Goal: Transaction & Acquisition: Purchase product/service

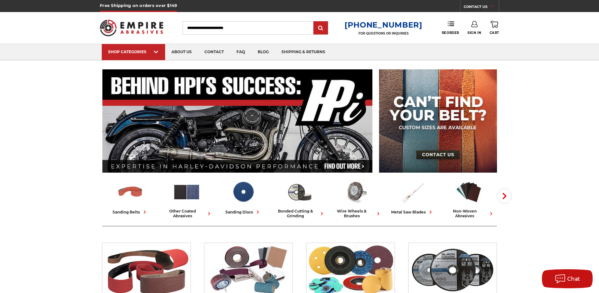
click at [476, 28] on link "Sign In" at bounding box center [475, 28] width 14 height 14
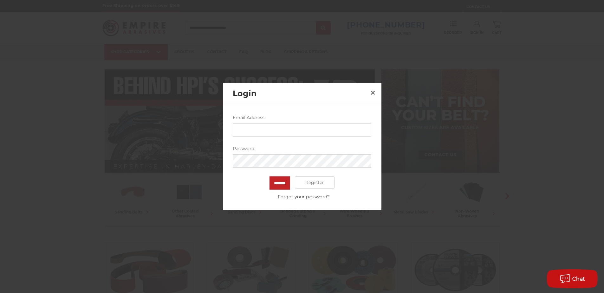
click at [305, 133] on input "Email Address:" at bounding box center [302, 129] width 139 height 13
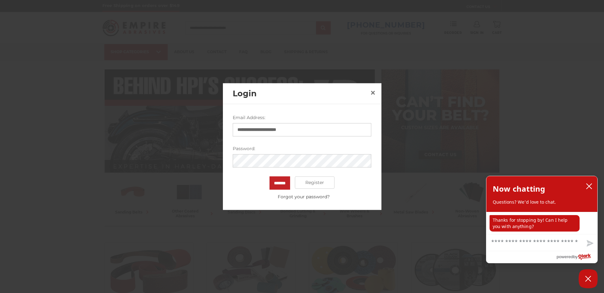
type input "**********"
click at [282, 187] on input "*******" at bounding box center [279, 182] width 21 height 13
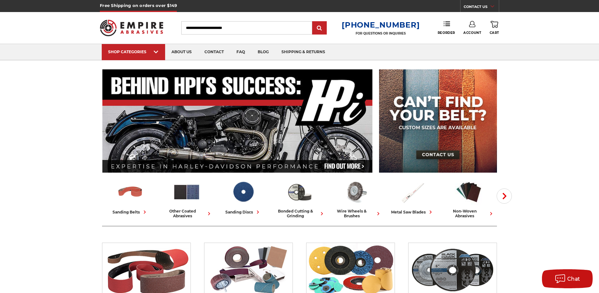
click at [474, 29] on link "Account" at bounding box center [473, 28] width 18 height 14
click at [476, 40] on link "Account" at bounding box center [472, 41] width 45 height 12
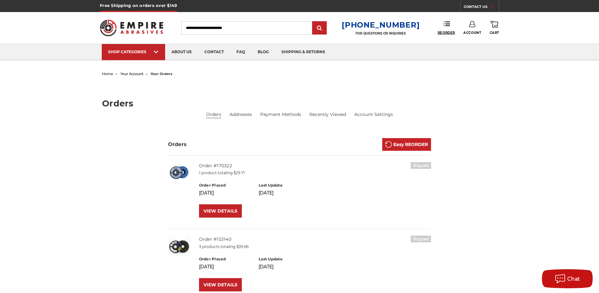
click at [447, 26] on use at bounding box center [447, 24] width 6 height 4
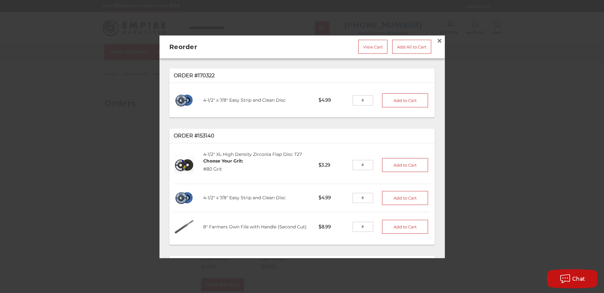
click at [359, 99] on input "tel" at bounding box center [363, 100] width 21 height 10
click at [362, 98] on input "tel" at bounding box center [363, 100] width 21 height 10
type input "*"
click at [359, 162] on input "tel" at bounding box center [363, 165] width 21 height 10
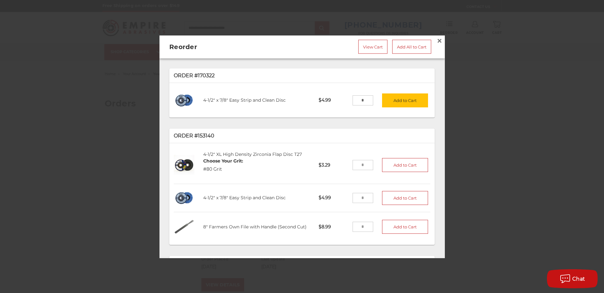
click at [359, 162] on input "tel" at bounding box center [363, 165] width 21 height 10
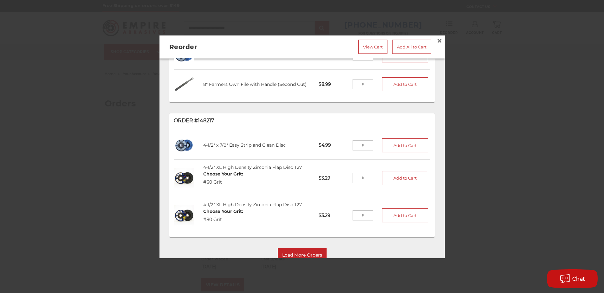
scroll to position [158, 0]
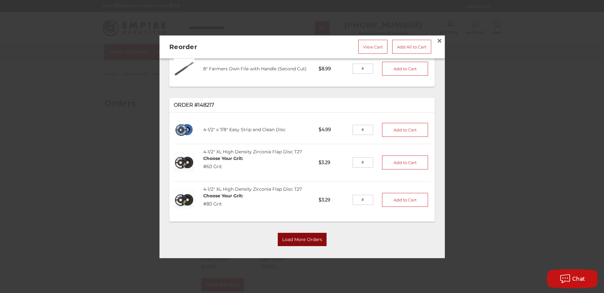
type input "*"
click at [311, 236] on button "Load More Orders" at bounding box center [302, 239] width 49 height 13
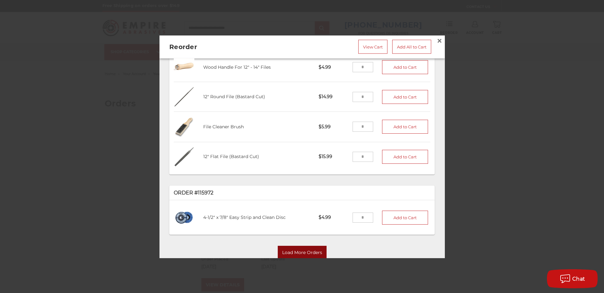
scroll to position [515, 0]
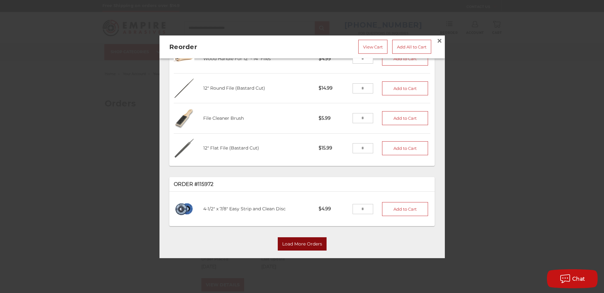
click at [305, 238] on button "Load More Orders" at bounding box center [302, 244] width 49 height 13
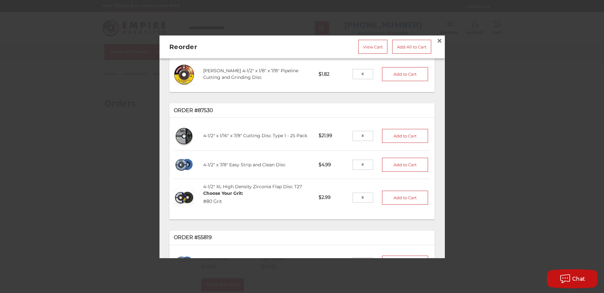
scroll to position [891, 0]
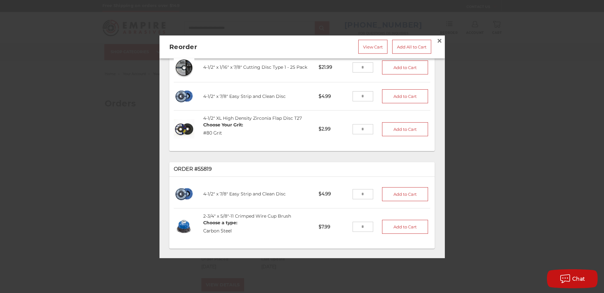
click at [306, 260] on button "Load More Orders" at bounding box center [302, 266] width 49 height 13
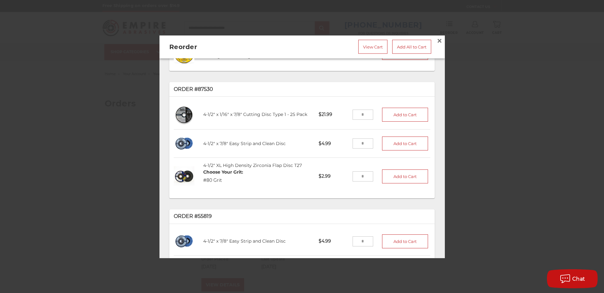
scroll to position [840, 0]
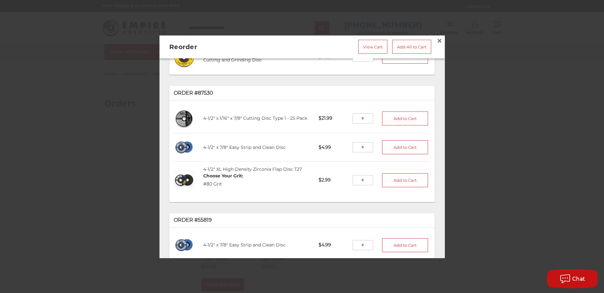
click at [361, 114] on input "tel" at bounding box center [363, 119] width 21 height 10
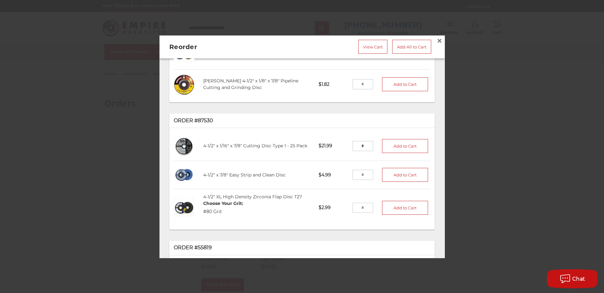
scroll to position [829, 0]
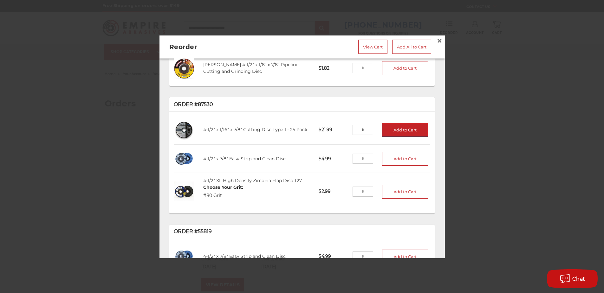
type input "*"
click at [406, 123] on button "Add to Cart" at bounding box center [405, 130] width 46 height 14
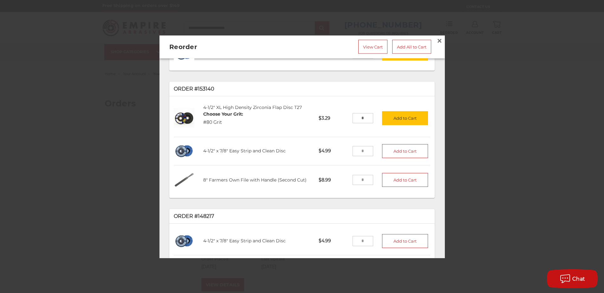
scroll to position [0, 0]
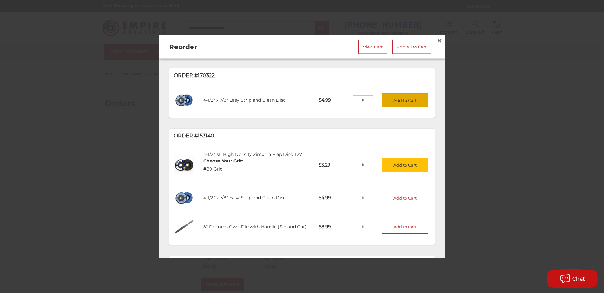
click at [403, 98] on button "Add to Cart" at bounding box center [405, 100] width 46 height 14
click at [402, 161] on button "Add to Cart" at bounding box center [405, 165] width 46 height 14
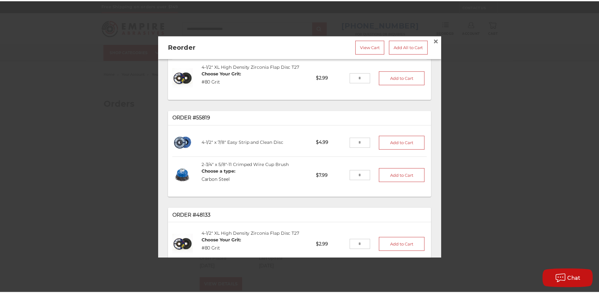
scroll to position [1000, 0]
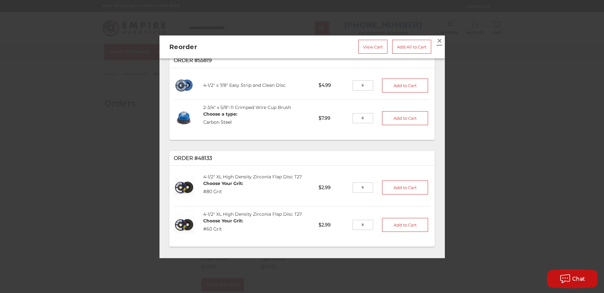
click at [437, 39] on span "×" at bounding box center [440, 40] width 6 height 12
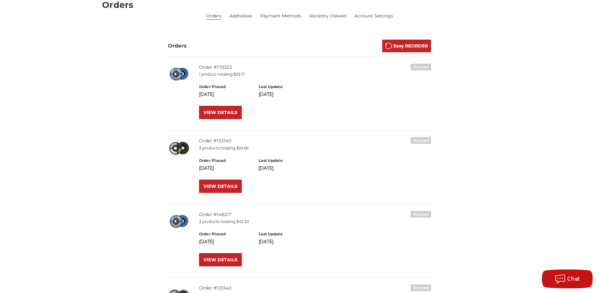
scroll to position [0, 0]
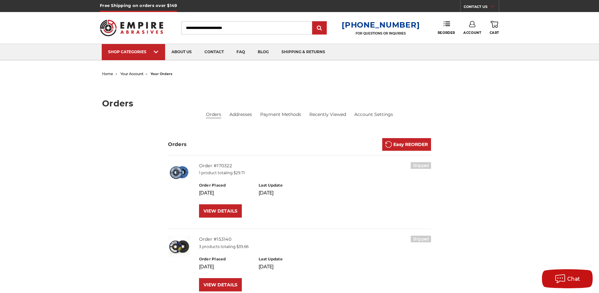
click at [496, 26] on icon at bounding box center [495, 24] width 8 height 7
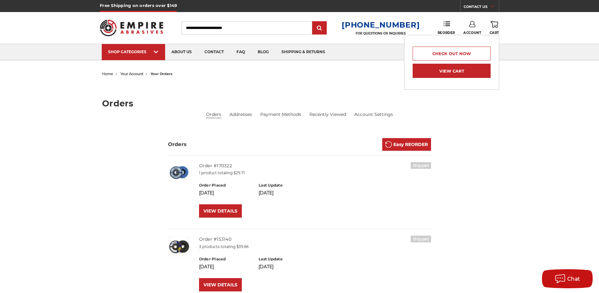
click at [462, 73] on link "View Cart" at bounding box center [452, 71] width 78 height 14
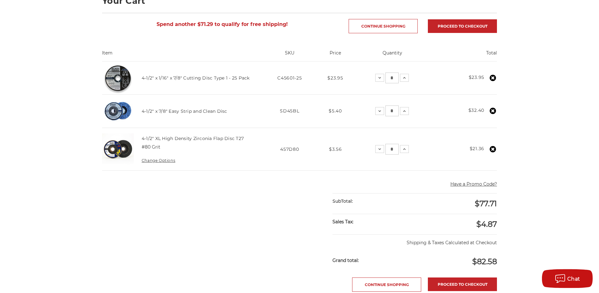
scroll to position [117, 0]
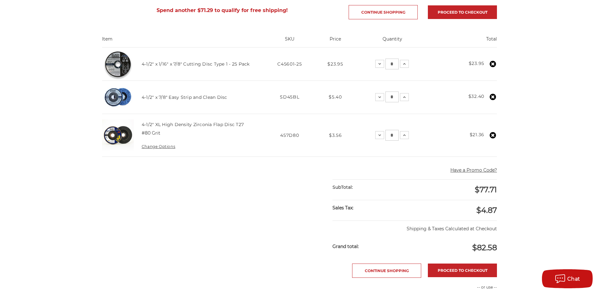
click at [490, 174] on button "Have a Promo Code?" at bounding box center [474, 170] width 47 height 7
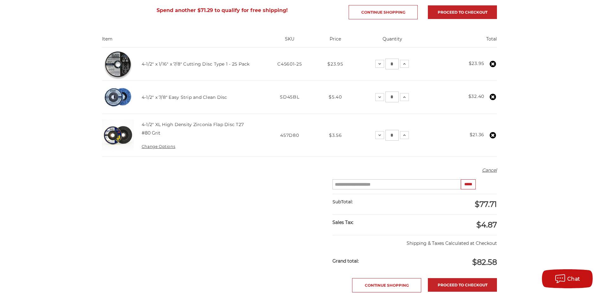
click at [404, 190] on input "Enter your coupon code" at bounding box center [397, 184] width 128 height 10
type input "*********"
click at [473, 190] on input "*****" at bounding box center [468, 184] width 15 height 10
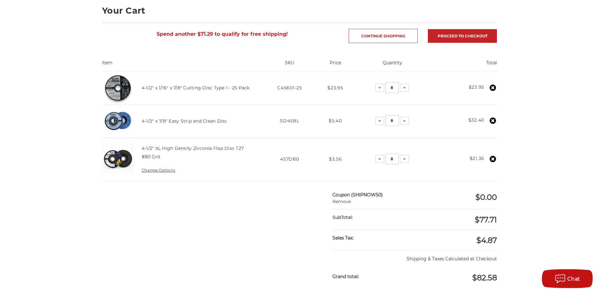
scroll to position [86, 0]
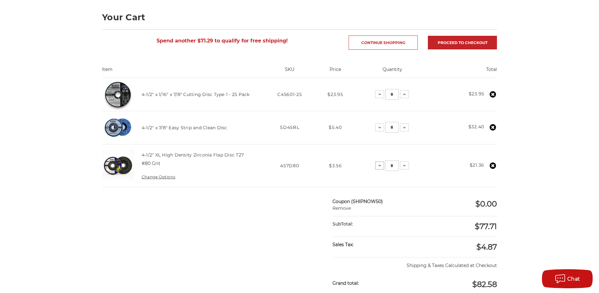
click at [381, 166] on use at bounding box center [380, 166] width 3 height 2
click at [381, 128] on use at bounding box center [380, 128] width 3 height 2
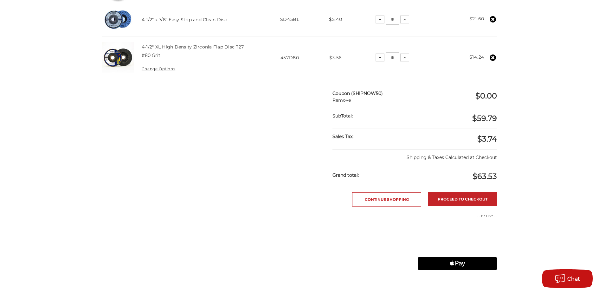
scroll to position [233, 0]
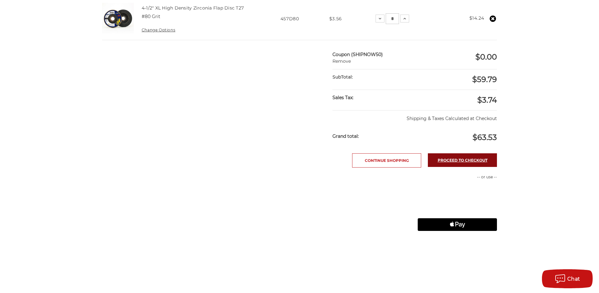
click at [469, 167] on link "Proceed to checkout" at bounding box center [462, 160] width 69 height 14
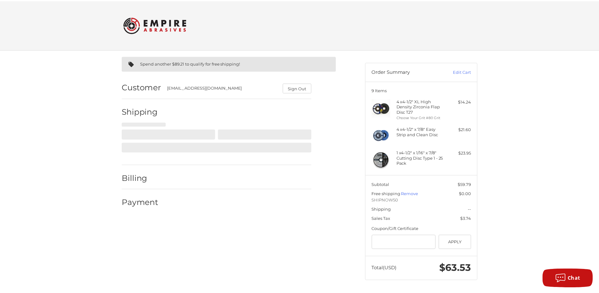
scroll to position [0, 0]
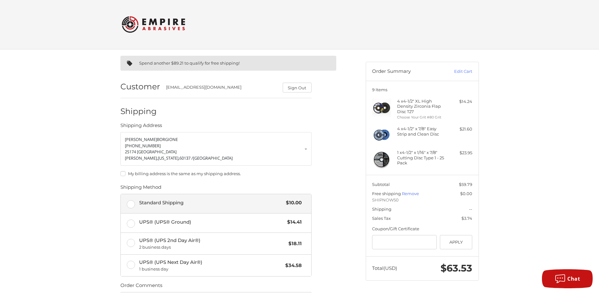
click at [133, 206] on label "Standard Shipping $10.00" at bounding box center [216, 203] width 191 height 19
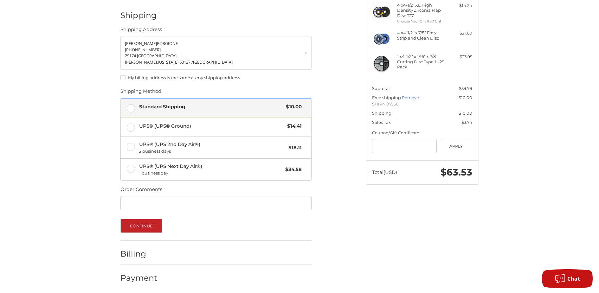
scroll to position [99, 0]
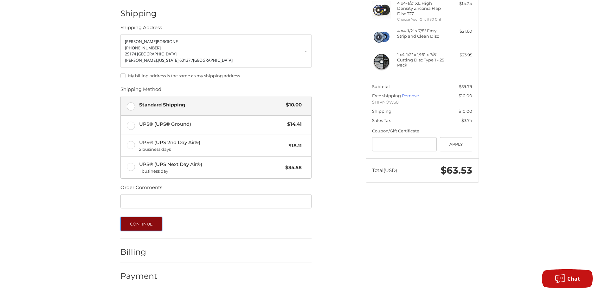
click at [152, 224] on button "Continue" at bounding box center [141, 224] width 42 height 14
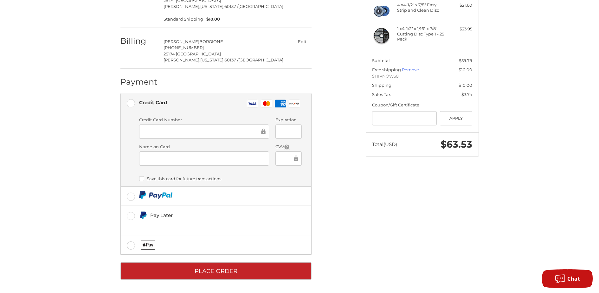
scroll to position [126, 0]
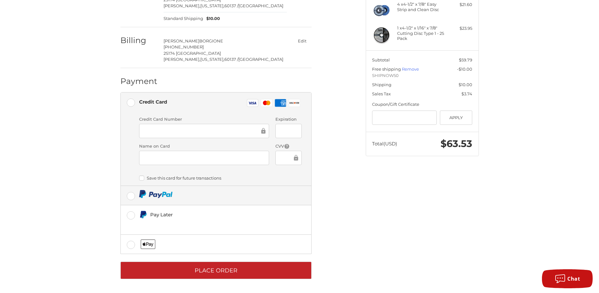
click at [132, 196] on label at bounding box center [216, 195] width 191 height 19
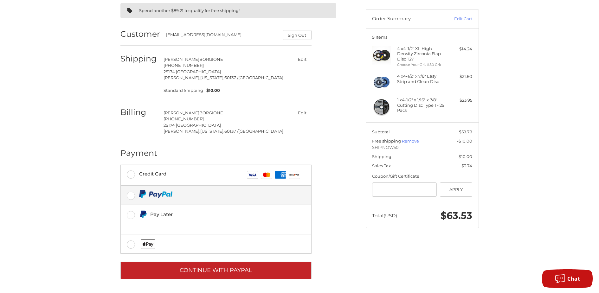
scroll to position [54, 0]
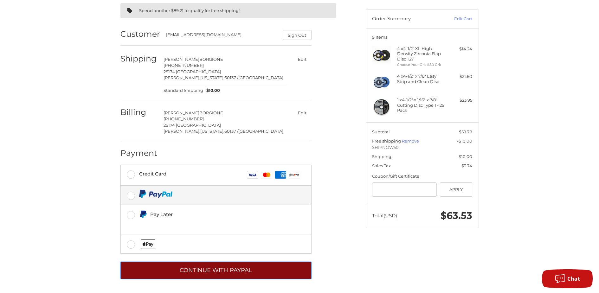
click at [241, 272] on button "Continue with PayPal" at bounding box center [215, 270] width 191 height 17
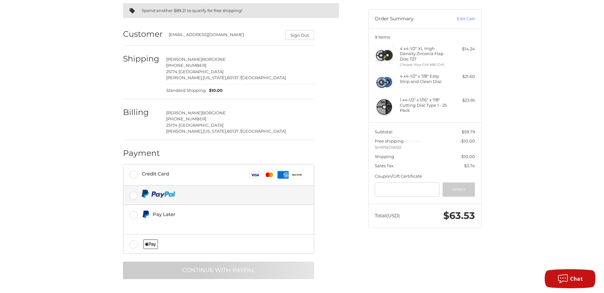
scroll to position [0, 0]
